Goal: Check status: Check status

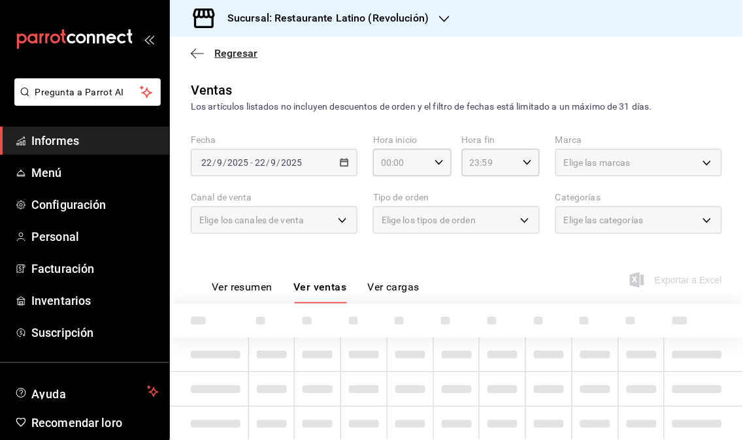
click at [197, 50] on icon "button" at bounding box center [197, 54] width 13 height 12
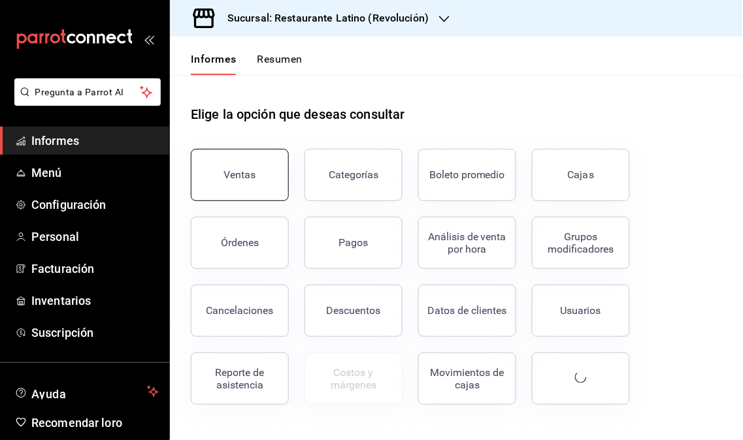
click at [223, 148] on div "Ventas" at bounding box center [232, 167] width 114 height 68
click at [227, 159] on button "Ventas" at bounding box center [240, 175] width 98 height 52
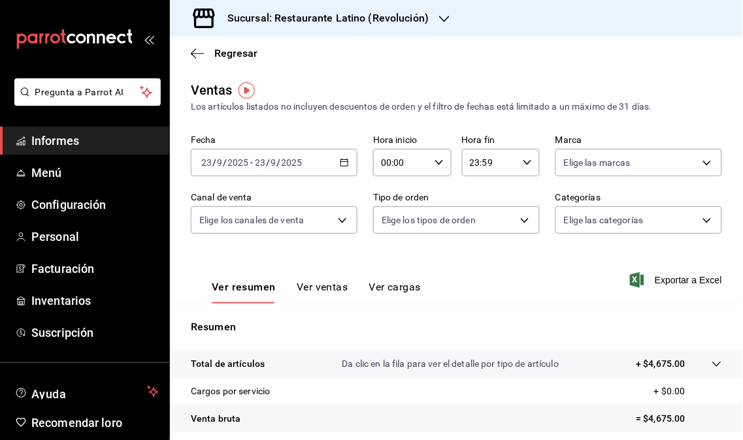
click at [439, 15] on icon "button" at bounding box center [444, 19] width 10 height 10
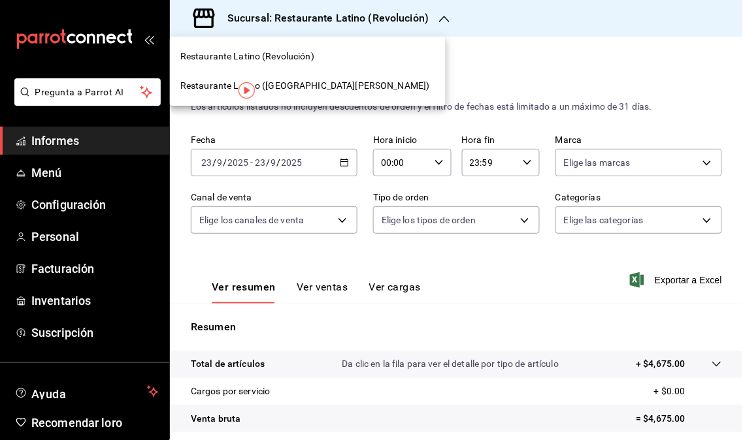
click at [304, 81] on font "Restaurante Latino ([GEOGRAPHIC_DATA][PERSON_NAME])" at bounding box center [305, 85] width 250 height 10
